Goal: Task Accomplishment & Management: Use online tool/utility

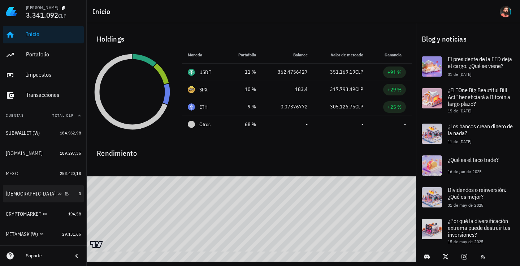
scroll to position [74, 0]
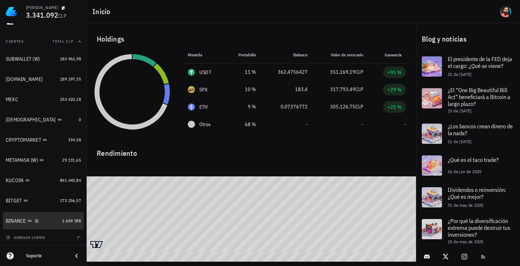
click at [18, 219] on div "BINANCE" at bounding box center [16, 221] width 20 height 6
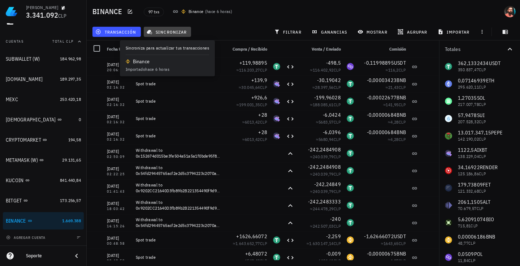
click at [170, 31] on span "sincronizar" at bounding box center [167, 32] width 39 height 6
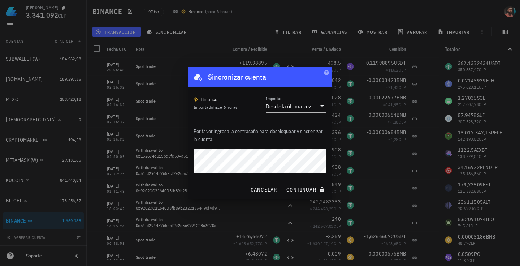
click at [283, 183] on button "continuar" at bounding box center [306, 189] width 46 height 13
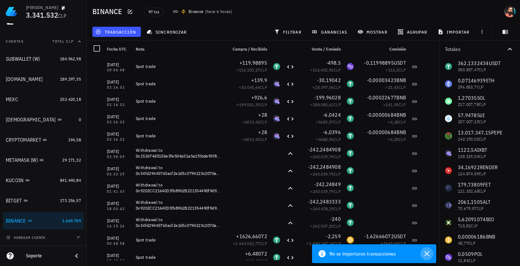
click at [425, 253] on icon "button" at bounding box center [427, 253] width 9 height 9
